Goal: Transaction & Acquisition: Purchase product/service

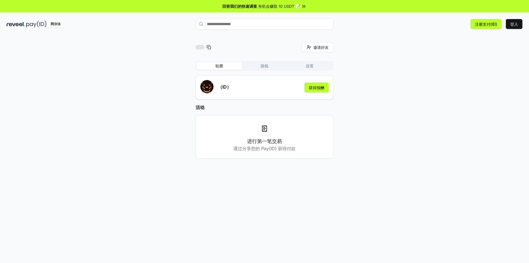
click at [224, 25] on input "text" at bounding box center [265, 23] width 138 height 11
click at [266, 88] on div "（ID） 获得报酬" at bounding box center [264, 87] width 129 height 15
click at [228, 25] on input "text" at bounding box center [265, 23] width 138 height 11
type input "******"
click at [325, 34] on font "支付" at bounding box center [325, 35] width 7 height 4
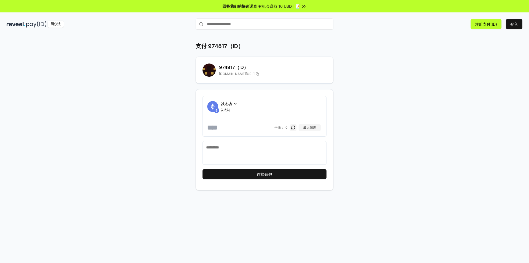
click at [235, 104] on icon at bounding box center [235, 103] width 4 height 4
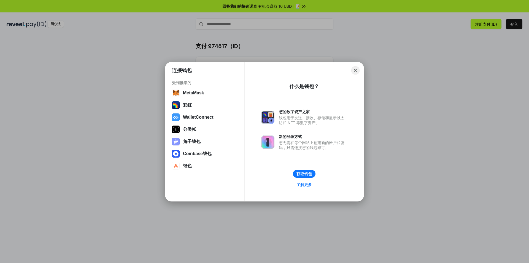
click at [353, 71] on button "Close" at bounding box center [356, 70] width 9 height 9
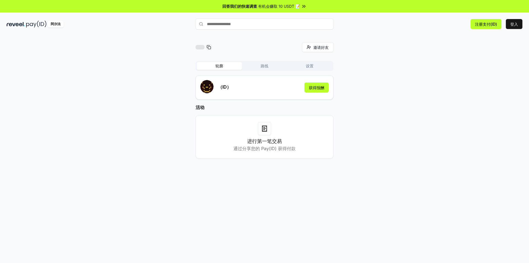
click at [409, 83] on div "邀请好友 邀请 轮廓 路线 设置 （ID） 获得报酬 活动 进行第一笔交易 通过分享您的 Pay(ID) 获得付款" at bounding box center [265, 104] width 516 height 125
drag, startPoint x: 215, startPoint y: 23, endPoint x: 228, endPoint y: 25, distance: 12.2
click at [228, 25] on input "text" at bounding box center [265, 23] width 138 height 11
click at [224, 25] on input "text" at bounding box center [265, 23] width 138 height 11
click at [216, 24] on input "text" at bounding box center [265, 23] width 138 height 11
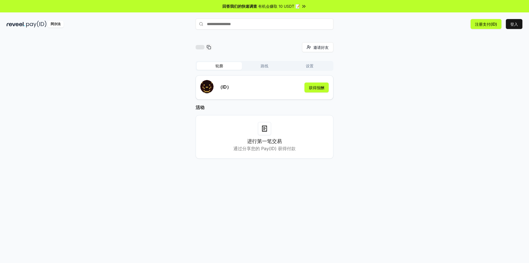
click at [216, 24] on input "text" at bounding box center [265, 23] width 138 height 11
drag, startPoint x: 216, startPoint y: 24, endPoint x: 220, endPoint y: 25, distance: 3.7
click at [216, 24] on input "text" at bounding box center [265, 23] width 138 height 11
click at [221, 25] on input "text" at bounding box center [265, 23] width 138 height 11
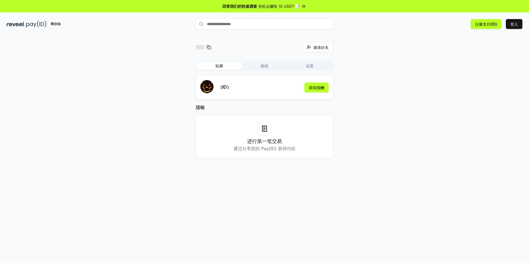
click at [237, 25] on input "text" at bounding box center [265, 23] width 138 height 11
click at [485, 24] on font "注册支付(ID)" at bounding box center [486, 24] width 22 height 5
click at [259, 63] on button "路线" at bounding box center [264, 66] width 45 height 8
click at [219, 67] on font "轮廓" at bounding box center [220, 65] width 8 height 5
click at [239, 23] on input "text" at bounding box center [265, 23] width 138 height 11
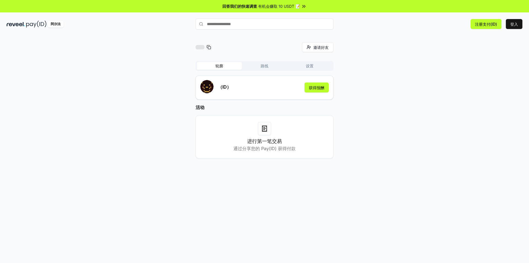
type input "******"
click at [326, 34] on font "支付" at bounding box center [325, 35] width 7 height 4
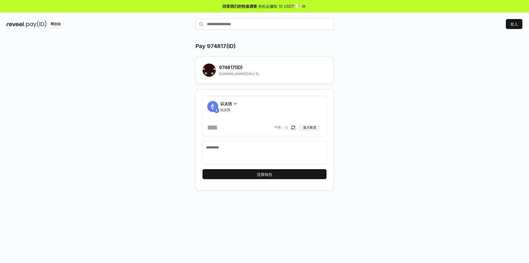
click at [237, 99] on div "以太坊 以太坊 [PERSON_NAME]： 0 最大限度" at bounding box center [265, 116] width 124 height 41
click at [236, 104] on icon at bounding box center [235, 103] width 2 height 1
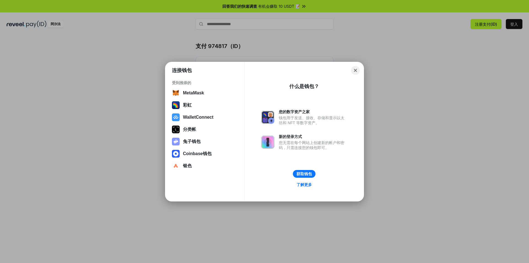
click at [357, 69] on button "Close" at bounding box center [356, 70] width 9 height 9
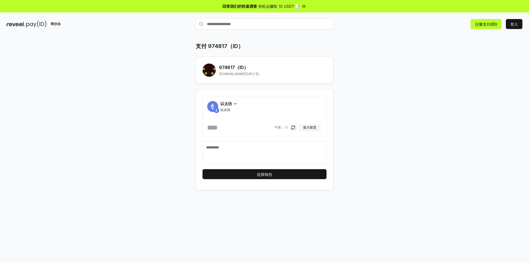
click at [235, 104] on icon at bounding box center [235, 103] width 4 height 4
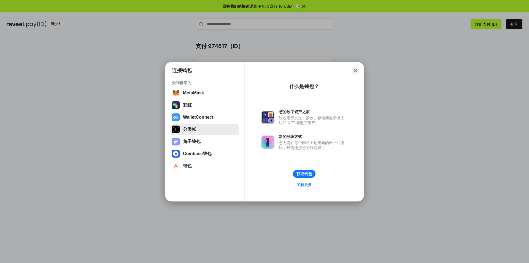
click at [202, 127] on button "分类帐" at bounding box center [204, 129] width 69 height 11
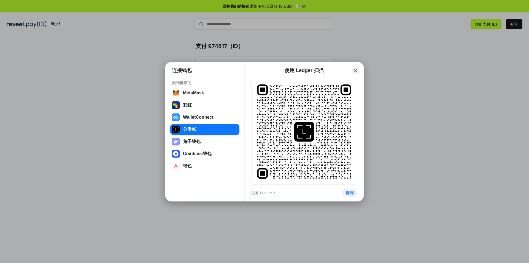
click at [350, 191] on button "得到" at bounding box center [349, 193] width 15 height 8
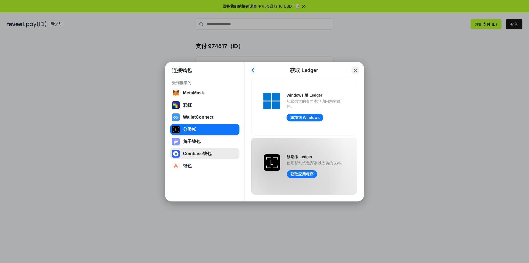
click at [197, 152] on button "Coinbase钱包" at bounding box center [204, 153] width 69 height 11
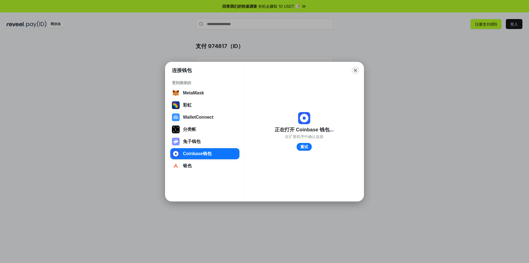
click at [306, 147] on button "重试" at bounding box center [304, 147] width 15 height 8
click at [199, 117] on button "WalletConnect" at bounding box center [204, 117] width 69 height 11
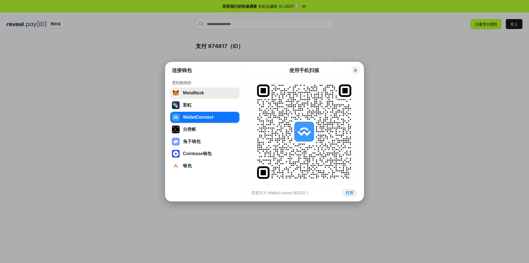
click at [197, 94] on button "MetaMask" at bounding box center [204, 92] width 69 height 11
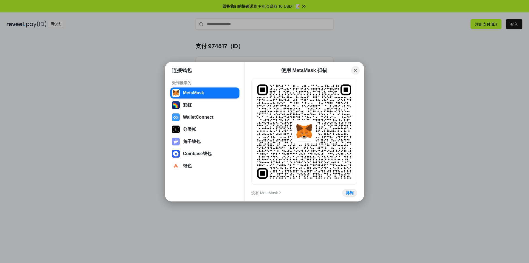
click at [354, 69] on button "Close" at bounding box center [356, 70] width 9 height 9
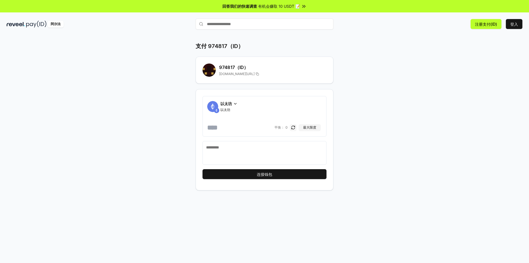
click at [234, 21] on input "text" at bounding box center [265, 23] width 138 height 11
click at [213, 27] on input "text" at bounding box center [265, 23] width 138 height 11
click at [204, 65] on div "974817 （ID） reveel.id/pay/974817" at bounding box center [265, 69] width 124 height 13
click at [211, 25] on input "text" at bounding box center [265, 23] width 138 height 11
click at [391, 77] on div "支付 974817（ID） 974817 （ID） reveel.id/pay/974817 以太坊 以太坊 平衡： 0 最大限度 连接钱包" at bounding box center [264, 116] width 331 height 148
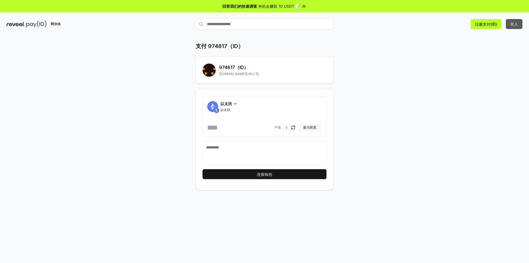
click at [515, 22] on font "登入" at bounding box center [515, 24] width 8 height 5
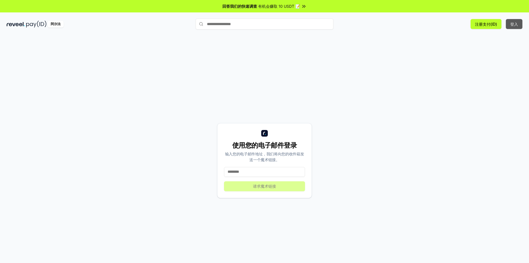
click at [515, 23] on font "登入" at bounding box center [515, 24] width 8 height 5
click at [251, 173] on input at bounding box center [264, 172] width 81 height 10
click at [254, 170] on input at bounding box center [264, 172] width 81 height 10
paste input "**********"
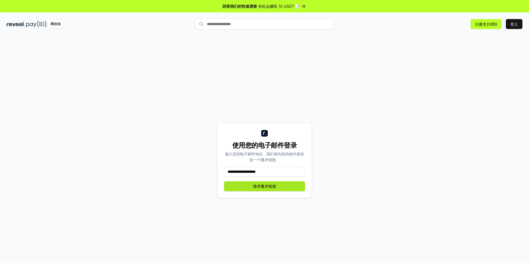
type input "**********"
click at [256, 186] on font "请求魔术链接" at bounding box center [264, 186] width 23 height 5
click at [458, 82] on div "使用您的电子邮件登录 输入您的电子邮件地址，我们将向您的收件箱发送一个魔术链接。 请求魔术链接" at bounding box center [265, 160] width 516 height 236
click at [237, 25] on input "text" at bounding box center [265, 23] width 138 height 11
type input "******"
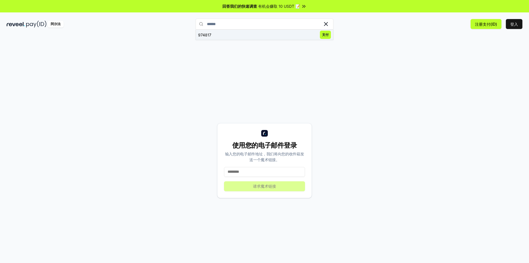
click at [326, 36] on font "支付" at bounding box center [325, 35] width 7 height 4
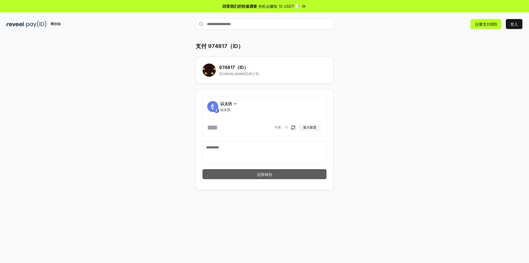
click at [263, 175] on font "连接钱包" at bounding box center [264, 174] width 15 height 5
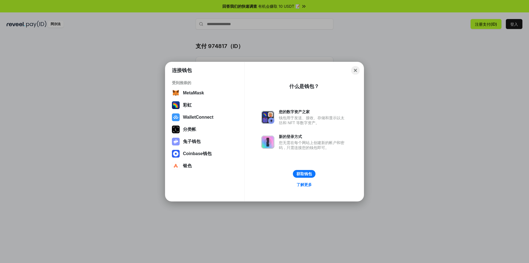
click at [355, 71] on button "Close" at bounding box center [356, 70] width 9 height 9
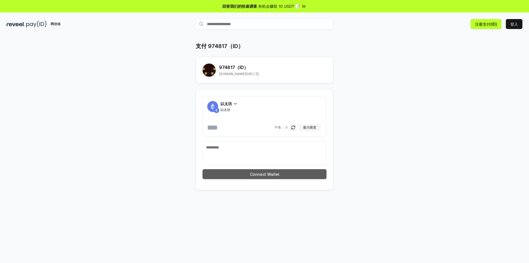
click at [235, 104] on icon at bounding box center [235, 103] width 2 height 1
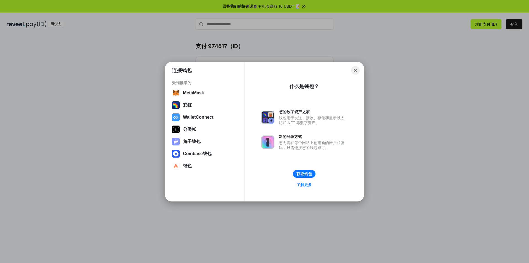
click at [358, 70] on button "Close" at bounding box center [356, 70] width 9 height 9
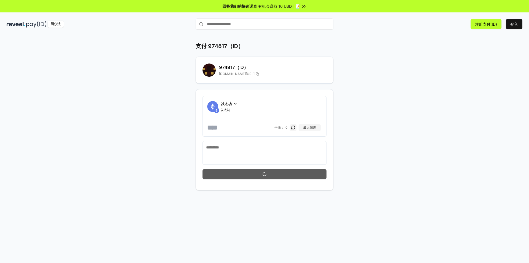
click at [294, 173] on button at bounding box center [265, 174] width 124 height 10
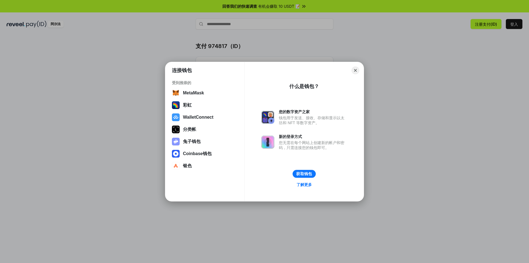
click at [306, 171] on button "获取钱包" at bounding box center [304, 174] width 23 height 8
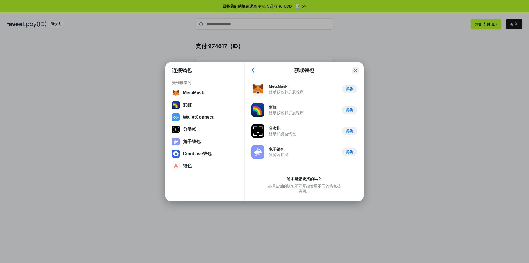
click at [348, 89] on button "得到" at bounding box center [349, 89] width 15 height 8
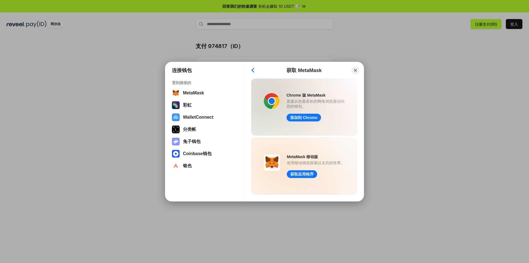
click at [258, 73] on div "获取 MetaMask" at bounding box center [304, 70] width 95 height 7
click at [253, 71] on button "Back" at bounding box center [253, 70] width 8 height 8
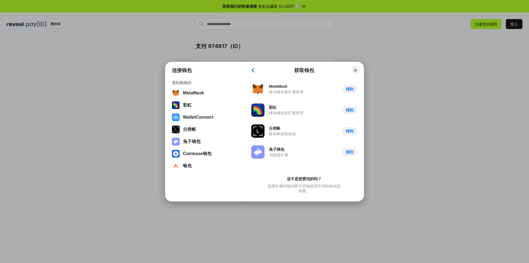
click at [351, 110] on button "得到" at bounding box center [349, 110] width 15 height 8
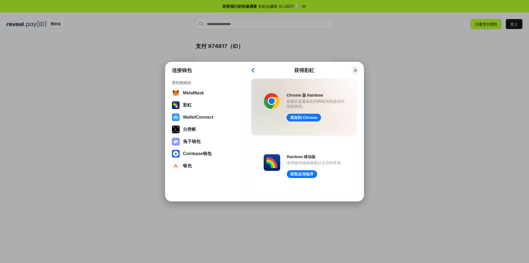
click at [255, 69] on button "Back" at bounding box center [253, 70] width 8 height 8
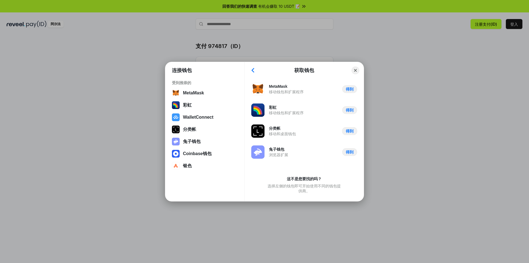
click at [349, 130] on button "得到" at bounding box center [349, 131] width 15 height 8
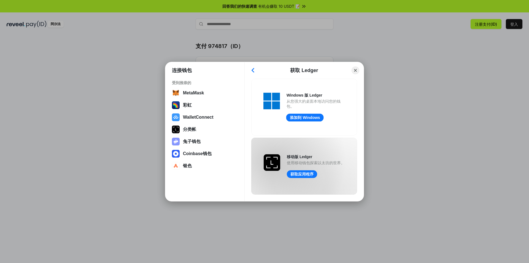
click at [301, 121] on link "添加到 Windows" at bounding box center [305, 117] width 38 height 8
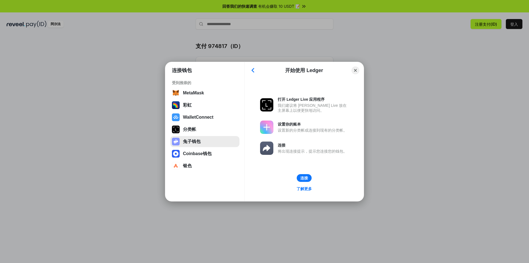
click at [203, 145] on button "兔子钱包" at bounding box center [204, 141] width 69 height 11
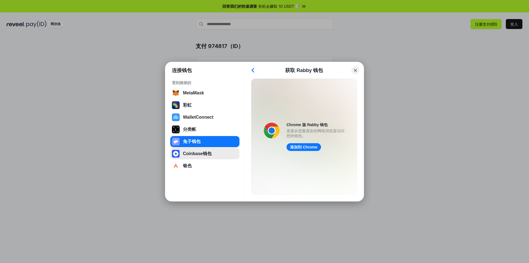
click at [194, 154] on button "Coinbase钱包" at bounding box center [204, 153] width 69 height 11
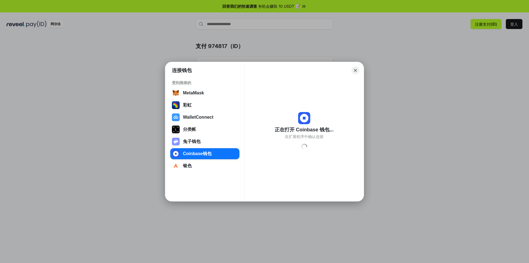
click at [347, 105] on div "正在打开 Coinbase 钱包... 在扩展程序中确认连接 Loading" at bounding box center [304, 131] width 106 height 108
click at [192, 172] on div "受到推崇的 MetaMask 彩虹 WalletConnect 分类帐 兔子钱包 Coinbase钱包 银色" at bounding box center [204, 126] width 79 height 100
click at [194, 168] on button "银色" at bounding box center [204, 165] width 69 height 11
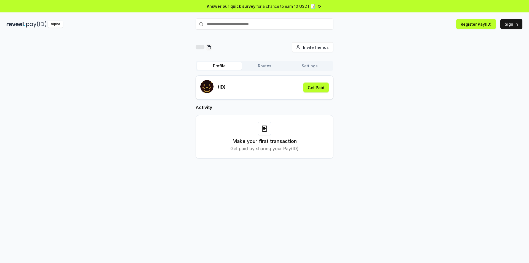
click at [216, 46] on div "Invite friends Invite" at bounding box center [265, 47] width 138 height 10
click at [249, 23] on input "text" at bounding box center [265, 23] width 138 height 11
type input "******"
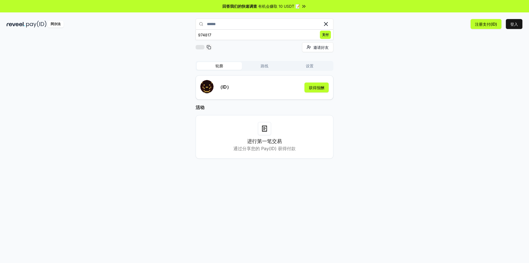
click at [407, 80] on div "邀请好友 邀请 轮廓 路线 设置 （ID） 获得报酬 活动 进行第一笔交易 通过分享您的 Pay(ID) 获得付款" at bounding box center [265, 104] width 516 height 125
click at [319, 89] on font "获得报酬" at bounding box center [316, 87] width 15 height 5
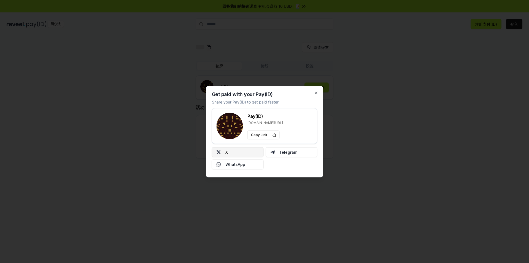
click at [246, 155] on button "X" at bounding box center [238, 152] width 52 height 10
click at [261, 117] on font "支付(ID)" at bounding box center [256, 116] width 17 height 6
click at [265, 116] on h3 "支付(ID)" at bounding box center [266, 116] width 36 height 7
click at [261, 116] on font "支付(ID)" at bounding box center [256, 116] width 17 height 6
click at [263, 133] on font "复制链接" at bounding box center [257, 134] width 13 height 4
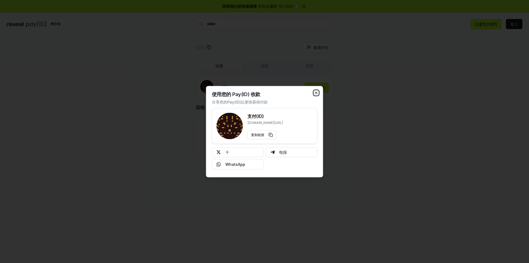
click at [314, 93] on icon "button" at bounding box center [316, 92] width 4 height 4
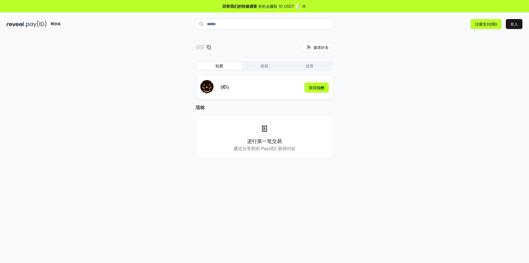
click at [260, 138] on font "进行第一笔交易" at bounding box center [264, 141] width 35 height 6
click at [270, 130] on div at bounding box center [264, 128] width 13 height 13
click at [266, 149] on font "通过分享您的 Pay(ID) 获得付款" at bounding box center [265, 149] width 62 height 6
click at [229, 87] on font "（ID）" at bounding box center [224, 87] width 13 height 6
click at [283, 23] on input "******" at bounding box center [265, 23] width 138 height 11
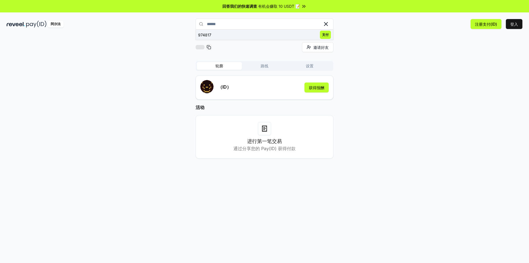
click at [326, 33] on font "支付" at bounding box center [325, 35] width 7 height 4
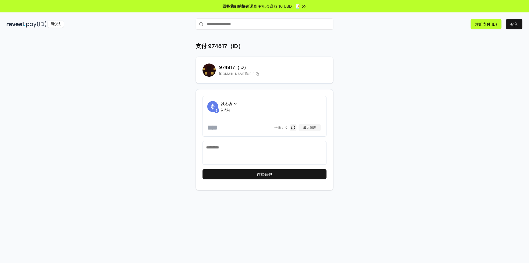
click at [235, 104] on icon at bounding box center [235, 103] width 4 height 4
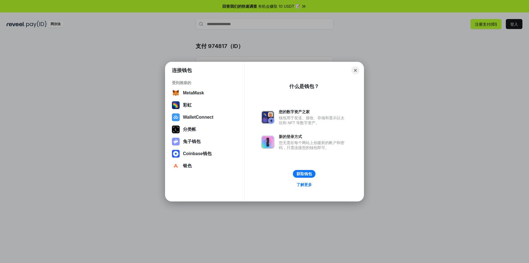
click at [292, 141] on font "您无需在每个网站上创建新的帐户和密码，只需连接您的钱包即可。" at bounding box center [312, 144] width 66 height 9
click at [309, 174] on button "获取钱包" at bounding box center [304, 174] width 23 height 8
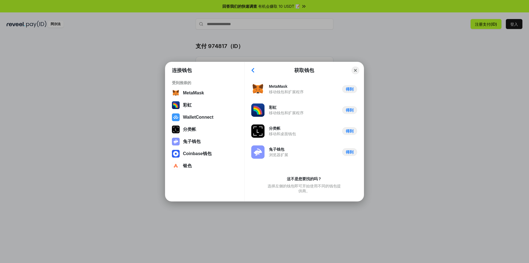
click at [303, 180] on font "这不是您要找的吗？" at bounding box center [304, 178] width 35 height 4
click at [306, 177] on font "这不是您要找的吗？" at bounding box center [304, 178] width 35 height 4
click at [283, 182] on div "这不是您要找的吗？ 选择左侧的钱包即可开始使用不同的钱包提供商。" at bounding box center [305, 185] width 76 height 22
drag, startPoint x: 320, startPoint y: 181, endPoint x: 304, endPoint y: 191, distance: 19.0
click at [317, 182] on div "这不是您要找的吗？ 选择左侧的钱包即可开始使用不同的钱包提供商。" at bounding box center [305, 185] width 76 height 22
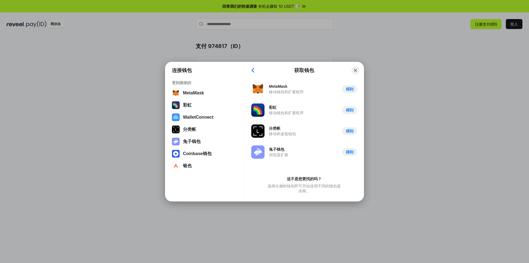
click at [301, 192] on font "选择左侧的钱包即可开始使用不同的钱包提供商。" at bounding box center [304, 188] width 73 height 9
drag, startPoint x: 338, startPoint y: 187, endPoint x: 320, endPoint y: 186, distance: 17.9
click at [337, 187] on font "选择左侧的钱包即可开始使用不同的钱包提供商。" at bounding box center [304, 188] width 73 height 9
click at [281, 187] on font "选择左侧的钱包即可开始使用不同的钱包提供商。" at bounding box center [304, 188] width 73 height 9
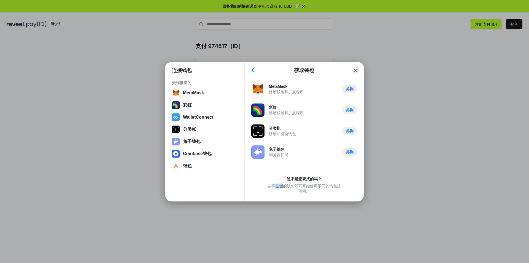
click at [281, 187] on font "选择左侧的钱包即可开始使用不同的钱包提供商。" at bounding box center [304, 188] width 73 height 9
click at [229, 187] on div "连接钱包 受到推崇的 MetaMask 彩虹 WalletConnect 分类帐 兔子钱包 Coinbase钱包 银色" at bounding box center [204, 133] width 79 height 135
click at [253, 71] on button "Back" at bounding box center [253, 70] width 8 height 8
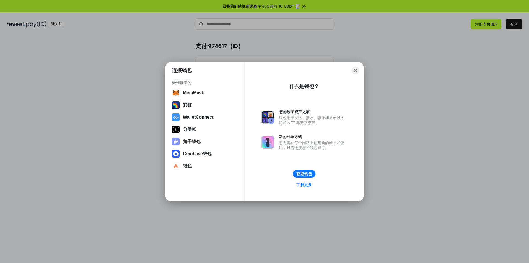
click at [303, 184] on link "了解更多" at bounding box center [304, 184] width 23 height 7
click at [267, 117] on img at bounding box center [267, 117] width 13 height 13
click at [266, 117] on img at bounding box center [267, 117] width 13 height 13
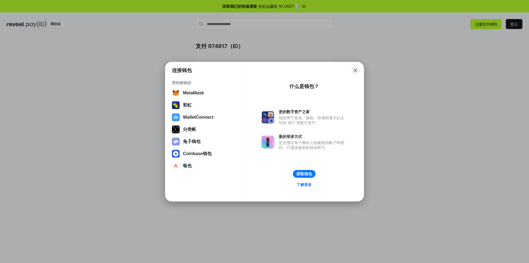
click at [303, 113] on font "您的数字资产之家" at bounding box center [294, 111] width 31 height 4
click at [304, 175] on button "获取钱包" at bounding box center [304, 174] width 23 height 8
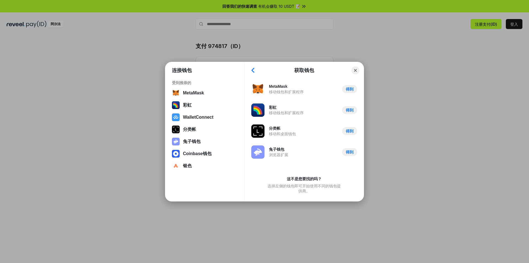
click at [253, 72] on button "Back" at bounding box center [253, 70] width 8 height 8
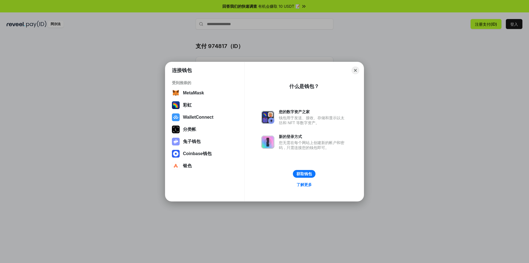
click at [300, 118] on font "钱包用于发送、接收、存储和显示以太坊和 NFT 等数字资产。" at bounding box center [312, 120] width 66 height 9
drag, startPoint x: 300, startPoint y: 118, endPoint x: 291, endPoint y: 116, distance: 9.6
click at [291, 116] on font "钱包用于发送、接收、存储和显示以太坊和 NFT 等数字资产。" at bounding box center [312, 120] width 66 height 9
click at [264, 116] on img at bounding box center [267, 117] width 13 height 13
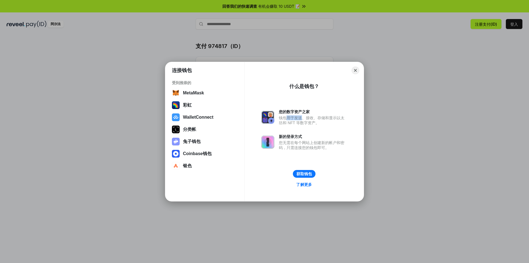
click at [299, 183] on link "了解更多" at bounding box center [304, 184] width 23 height 7
click at [307, 173] on button "获取钱包" at bounding box center [304, 174] width 23 height 8
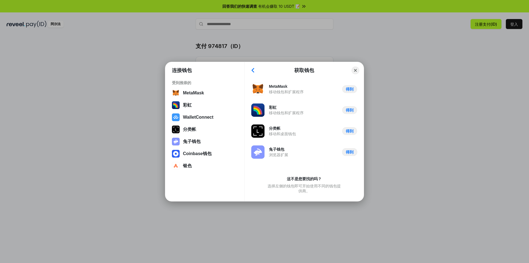
click at [346, 153] on button "得到" at bounding box center [349, 152] width 15 height 8
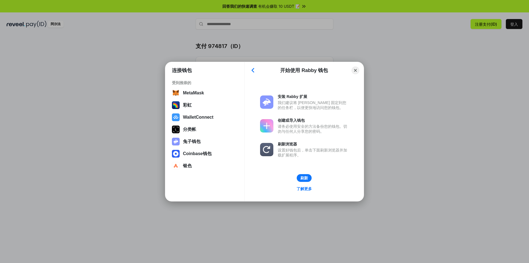
click at [269, 126] on div at bounding box center [266, 125] width 13 height 13
drag, startPoint x: 320, startPoint y: 125, endPoint x: 314, endPoint y: 126, distance: 6.7
click at [320, 125] on font "请务必使用安全的方法备份您的钱包。切勿与任何人分享您的密码。" at bounding box center [312, 128] width 69 height 9
click at [271, 127] on div at bounding box center [266, 125] width 13 height 13
click at [270, 151] on div at bounding box center [266, 149] width 13 height 13
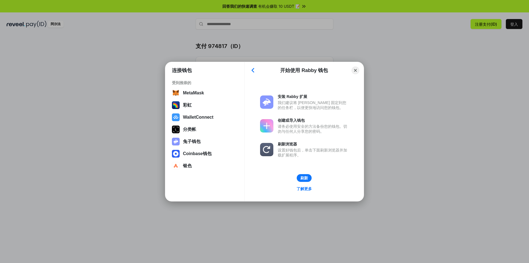
click at [274, 97] on div "安装 Rabby 扩展 我们建议将 Rabby 固定到您的任务栏，以便更快地访问您的钱包。" at bounding box center [304, 102] width 88 height 16
drag, startPoint x: 299, startPoint y: 151, endPoint x: 292, endPoint y: 160, distance: 11.5
click at [299, 151] on font "设置好钱包后，单击下面刷新浏览器并加载扩展程序。" at bounding box center [312, 152] width 69 height 9
click at [251, 69] on button "Back" at bounding box center [253, 70] width 8 height 8
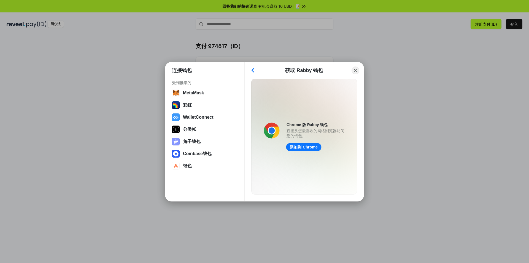
click at [300, 149] on link "添加到 Chrome" at bounding box center [303, 147] width 35 height 8
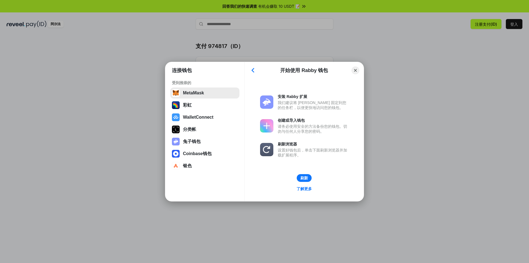
click at [193, 95] on button "MetaMask" at bounding box center [204, 92] width 69 height 11
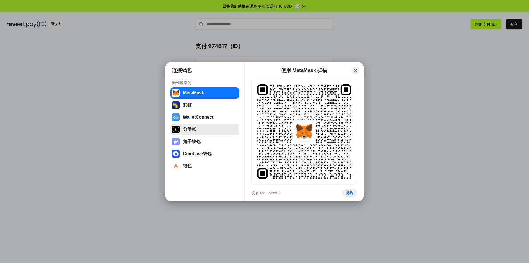
click at [200, 132] on button "分类帐" at bounding box center [204, 129] width 69 height 11
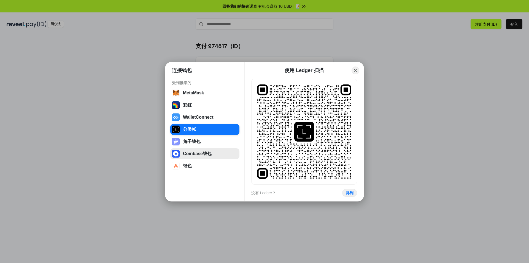
click at [191, 153] on button "Coinbase钱包" at bounding box center [204, 153] width 69 height 11
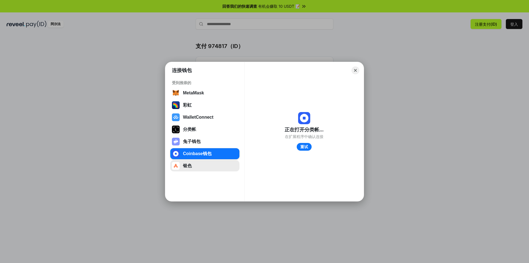
click at [207, 166] on button "银色" at bounding box center [204, 165] width 69 height 11
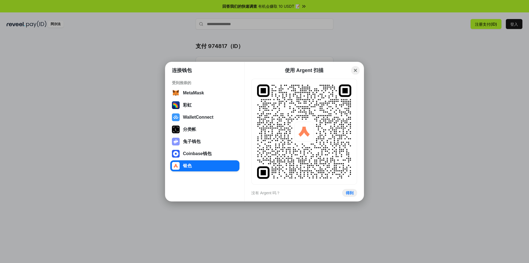
click at [354, 70] on button "Close" at bounding box center [356, 70] width 9 height 9
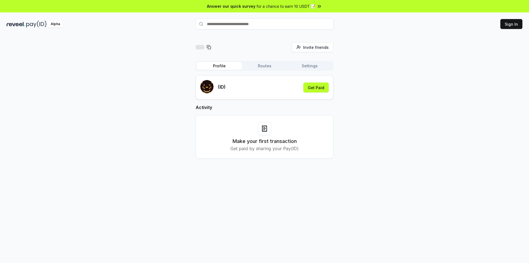
click at [238, 93] on div "(ID) Get Paid" at bounding box center [264, 87] width 129 height 15
click at [235, 89] on div "(ID) Get Paid" at bounding box center [264, 87] width 129 height 15
click at [306, 52] on div "Invite friends Invite Profile Routes Settings (ID) Get Paid Activity Make your …" at bounding box center [265, 104] width 138 height 125
click at [310, 47] on span "Invite friends" at bounding box center [316, 47] width 26 height 6
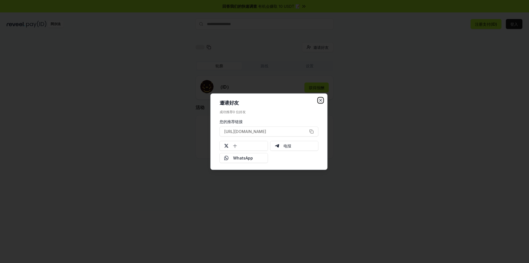
click at [321, 101] on icon "button" at bounding box center [321, 100] width 4 height 4
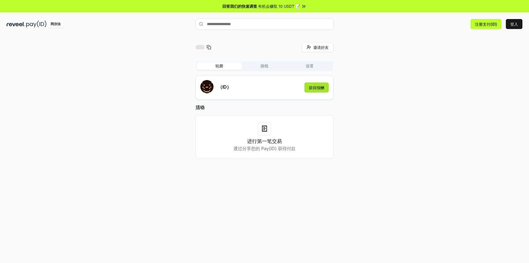
click at [316, 86] on font "获得报酬" at bounding box center [316, 87] width 15 height 5
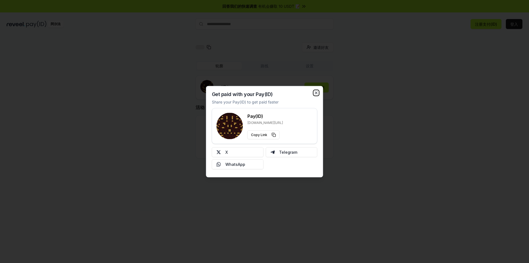
click at [317, 94] on icon "button" at bounding box center [316, 92] width 4 height 4
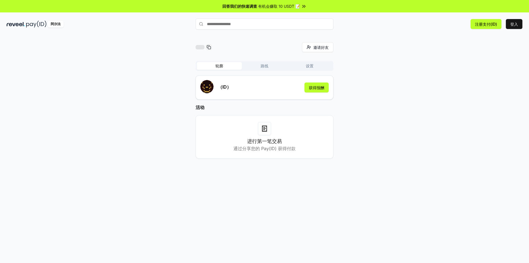
click at [231, 24] on input "text" at bounding box center [265, 23] width 138 height 11
type input "******"
click at [261, 146] on font "通过分享您的 Pay(ID) 获得付款" at bounding box center [265, 149] width 62 height 6
click at [491, 24] on font "注册支付(ID)" at bounding box center [486, 24] width 22 height 5
click at [512, 25] on font "登入" at bounding box center [515, 24] width 8 height 5
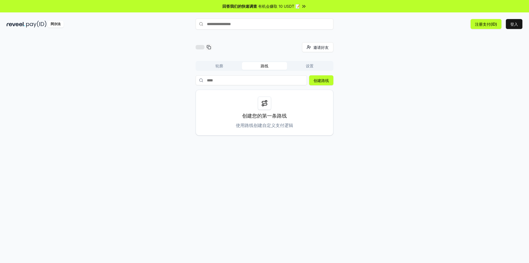
click at [394, 101] on div "邀请好友 邀请 轮廓 路线 设置 创建路线 创建您的第一条路线 使用路线创建自定义支付逻辑" at bounding box center [265, 88] width 516 height 93
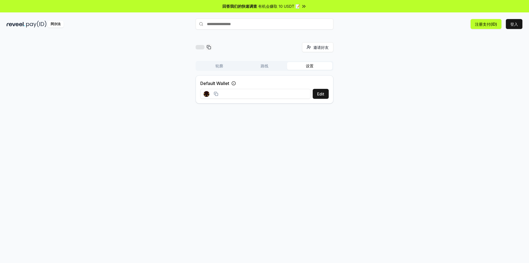
click at [306, 63] on font "设置" at bounding box center [310, 65] width 8 height 5
click at [266, 95] on input at bounding box center [255, 94] width 110 height 10
click at [320, 95] on font "编辑" at bounding box center [321, 94] width 8 height 5
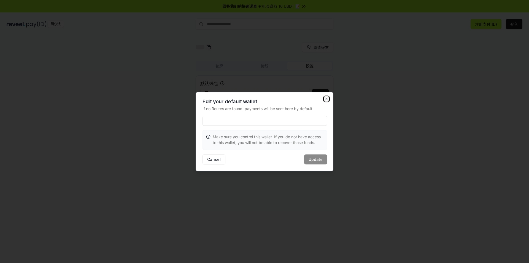
click at [327, 99] on icon "button" at bounding box center [327, 99] width 4 height 4
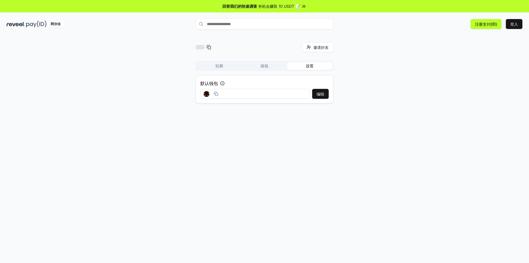
click at [233, 22] on input "text" at bounding box center [265, 23] width 138 height 11
type input "******"
click at [325, 36] on font "支付" at bounding box center [325, 35] width 7 height 4
click at [219, 92] on div at bounding box center [210, 94] width 21 height 12
click at [216, 95] on icon at bounding box center [216, 94] width 4 height 4
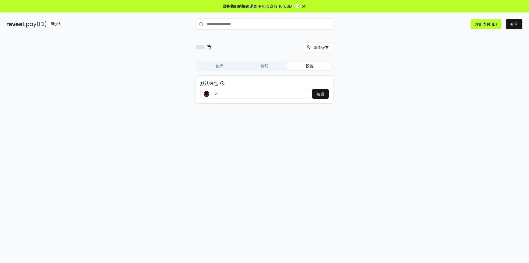
click at [207, 96] on rect at bounding box center [207, 96] width 1 height 1
click at [239, 97] on input at bounding box center [255, 94] width 110 height 10
click at [243, 95] on input at bounding box center [255, 94] width 110 height 10
click at [319, 95] on font "编辑" at bounding box center [321, 94] width 8 height 5
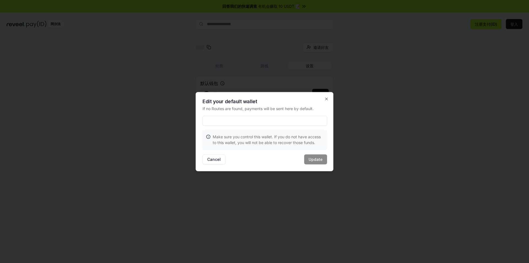
click at [252, 119] on input at bounding box center [265, 121] width 125 height 10
click at [406, 171] on div at bounding box center [264, 131] width 529 height 263
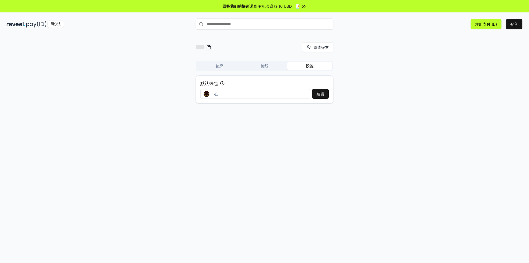
click at [233, 94] on input at bounding box center [255, 94] width 110 height 10
drag, startPoint x: 240, startPoint y: 94, endPoint x: 300, endPoint y: 95, distance: 60.1
click at [241, 94] on input at bounding box center [255, 94] width 110 height 10
click at [319, 93] on font "编辑" at bounding box center [321, 94] width 8 height 5
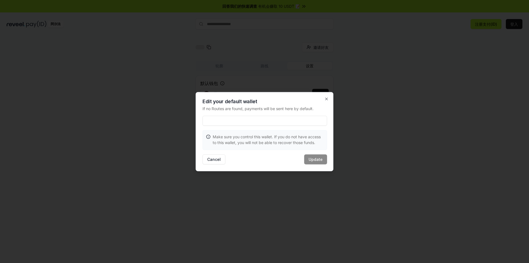
click at [235, 120] on input at bounding box center [265, 121] width 125 height 10
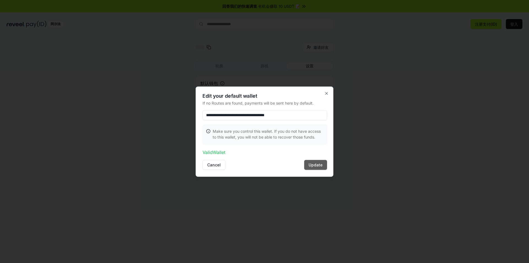
type input "**********"
click at [321, 166] on button "Update" at bounding box center [315, 165] width 23 height 10
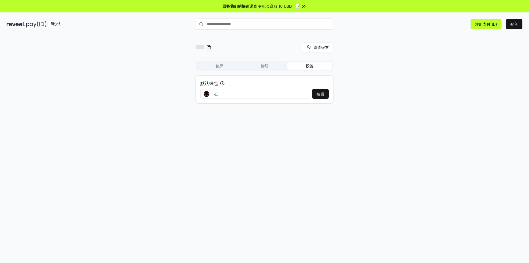
click at [268, 65] on font "路线" at bounding box center [265, 65] width 8 height 5
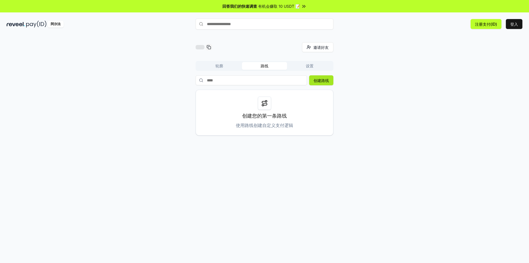
click at [321, 80] on font "创建路线" at bounding box center [321, 80] width 15 height 5
click at [263, 105] on icon at bounding box center [264, 103] width 7 height 7
click at [265, 101] on icon at bounding box center [264, 103] width 5 height 4
click at [318, 79] on font "创建路线" at bounding box center [321, 80] width 15 height 5
click at [224, 66] on button "轮廓" at bounding box center [219, 66] width 45 height 8
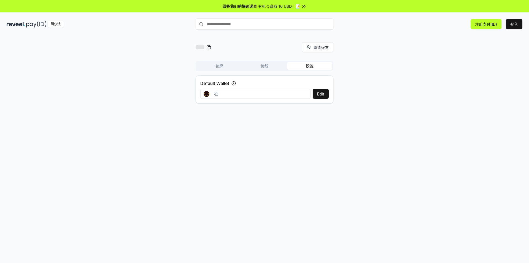
click at [311, 66] on font "设置" at bounding box center [310, 65] width 8 height 5
click at [254, 94] on input at bounding box center [255, 94] width 110 height 10
click at [316, 94] on button "编辑" at bounding box center [320, 94] width 17 height 10
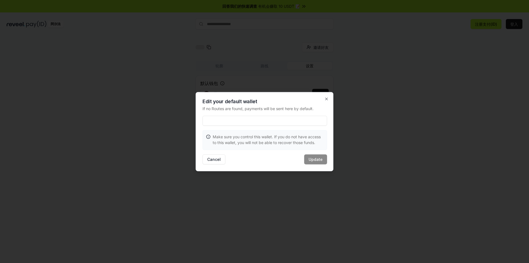
click at [329, 100] on div "Edit your default wallet If no Routes are found, payments will be sent here by …" at bounding box center [265, 131] width 138 height 79
click at [269, 66] on div at bounding box center [264, 131] width 529 height 263
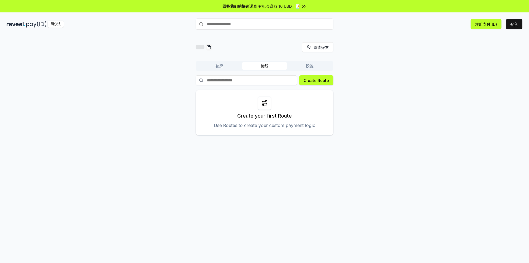
click at [262, 65] on font "路线" at bounding box center [265, 65] width 8 height 5
click at [221, 68] on font "轮廓" at bounding box center [220, 65] width 8 height 5
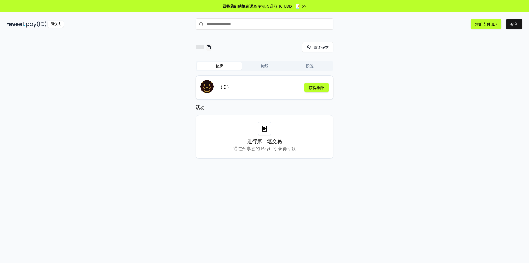
drag, startPoint x: 208, startPoint y: 111, endPoint x: 209, endPoint y: 114, distance: 3.2
click at [208, 113] on div "活动 进行第一笔交易 通过分享您的 Pay(ID) 获得付款" at bounding box center [265, 131] width 138 height 55
click at [272, 145] on h3 "进行第一笔交易" at bounding box center [264, 141] width 35 height 8
click at [239, 146] on font "通过分享您的 Pay(ID) 获得付款" at bounding box center [265, 149] width 62 height 6
click at [311, 88] on font "获得报酬" at bounding box center [316, 87] width 15 height 5
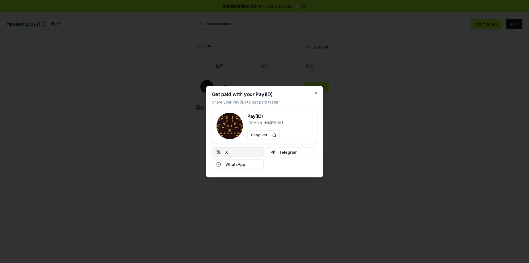
click at [243, 153] on button "X" at bounding box center [238, 152] width 52 height 10
click at [264, 136] on font "复制链接" at bounding box center [257, 134] width 13 height 4
click at [261, 114] on font "支付(ID)" at bounding box center [256, 116] width 17 height 6
click at [259, 116] on font "支付(ID)" at bounding box center [256, 116] width 17 height 6
click at [264, 136] on button "复制链接" at bounding box center [262, 134] width 29 height 9
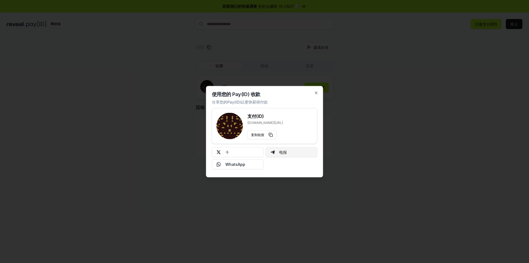
click at [291, 153] on button "电报" at bounding box center [292, 152] width 52 height 10
click at [316, 95] on div "使用您的 Pay(ID) 收款 分享您的Pay(ID)以更快获得付款 支付(ID) reveel.id/pay/ 复制链接 十 电报 WhatsApp 关闭" at bounding box center [264, 131] width 117 height 91
click at [314, 92] on icon "button" at bounding box center [316, 92] width 4 height 4
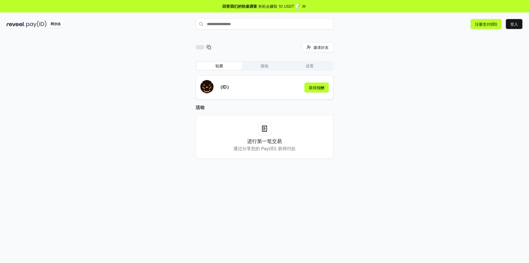
click at [235, 26] on input "text" at bounding box center [265, 23] width 138 height 11
type input "******"
click at [325, 34] on font "登记" at bounding box center [325, 35] width 7 height 4
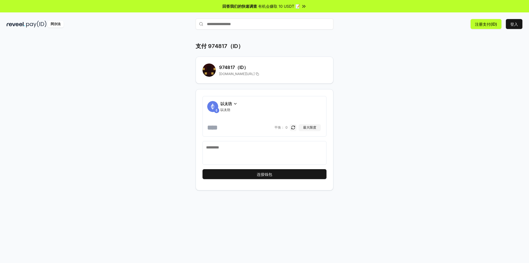
click at [236, 103] on icon at bounding box center [235, 103] width 4 height 4
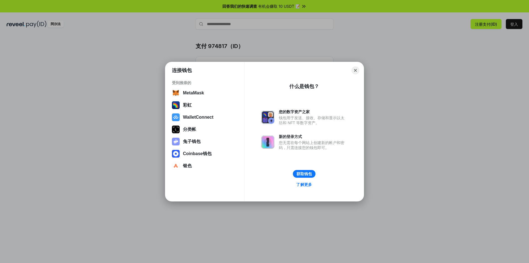
click at [305, 183] on link "了解更多" at bounding box center [304, 184] width 23 height 7
click at [357, 70] on button "Close" at bounding box center [356, 70] width 9 height 9
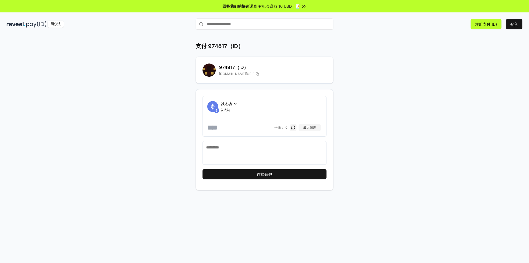
click at [250, 25] on input "text" at bounding box center [265, 23] width 138 height 11
type input "******"
click at [235, 147] on textarea at bounding box center [264, 152] width 117 height 17
click at [216, 127] on input "number" at bounding box center [240, 127] width 66 height 9
click at [217, 113] on img at bounding box center [217, 111] width 6 height 6
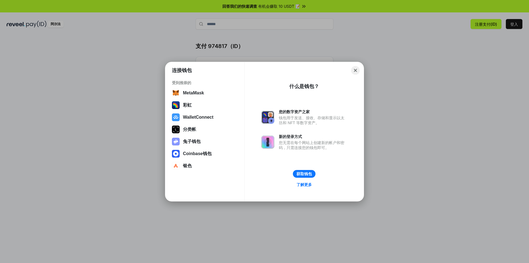
click at [356, 72] on button "Close" at bounding box center [356, 70] width 9 height 9
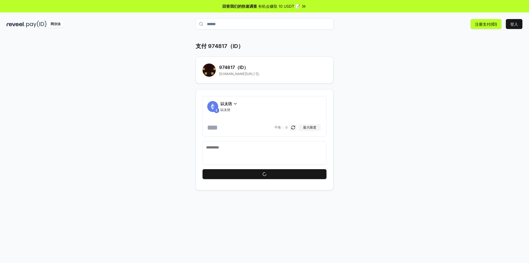
click at [239, 143] on div at bounding box center [265, 153] width 124 height 24
click at [234, 145] on textarea at bounding box center [264, 152] width 117 height 17
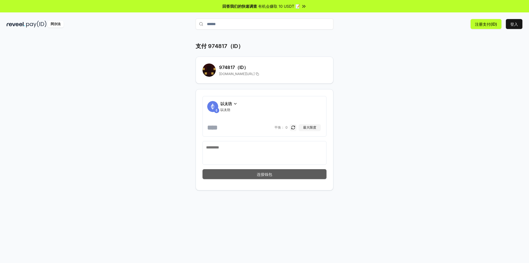
click at [258, 176] on font "连接钱包" at bounding box center [264, 174] width 15 height 5
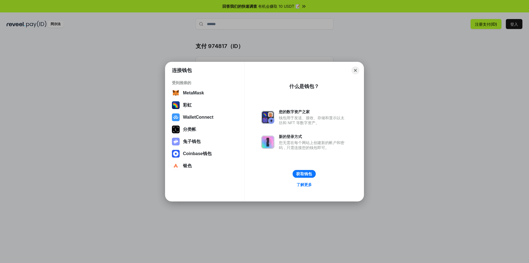
click at [304, 173] on button "获取钱包" at bounding box center [304, 174] width 23 height 8
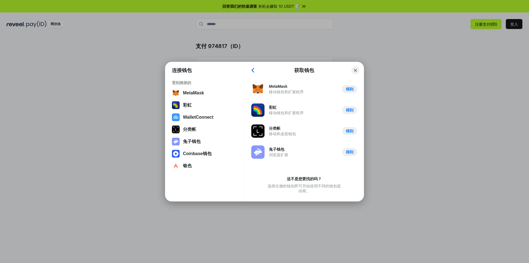
click at [346, 86] on button "得到" at bounding box center [349, 89] width 15 height 8
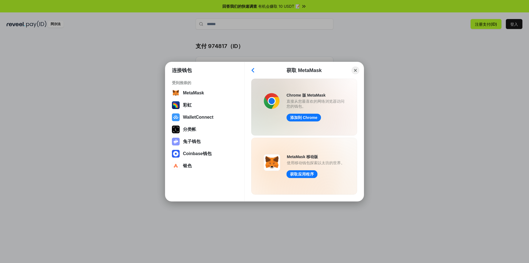
click at [307, 176] on button "获取应用程序" at bounding box center [302, 174] width 31 height 8
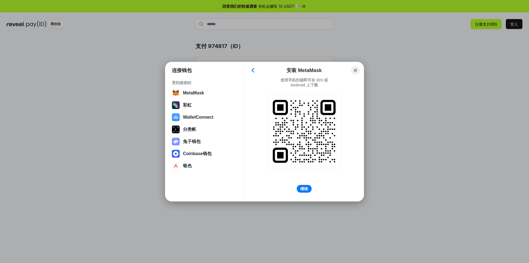
click at [356, 67] on button "Close" at bounding box center [356, 70] width 9 height 9
